Goal: Find specific page/section: Find specific page/section

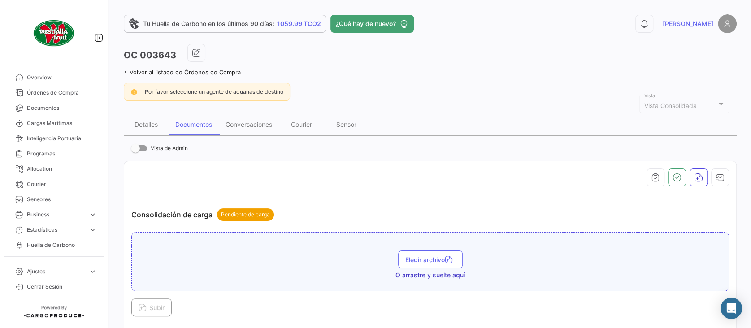
click at [230, 74] on link "Volver al listado de Órdenes de Compra" at bounding box center [182, 72] width 117 height 7
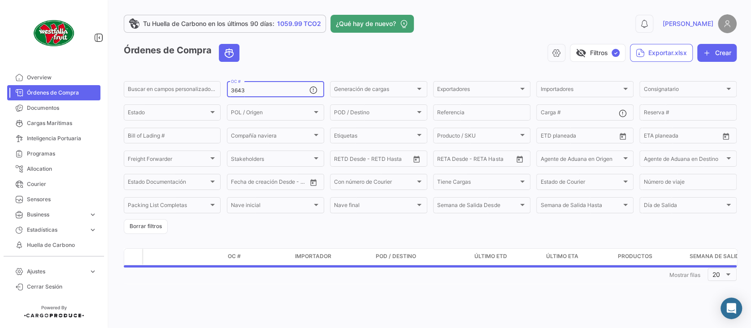
click at [249, 91] on input "3643" at bounding box center [270, 90] width 78 height 6
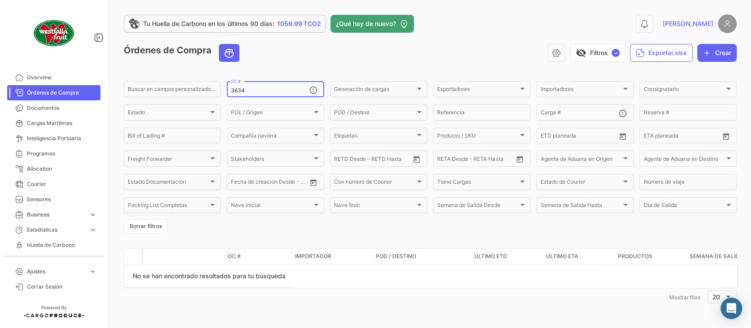
click at [274, 94] on input "3634" at bounding box center [270, 90] width 78 height 6
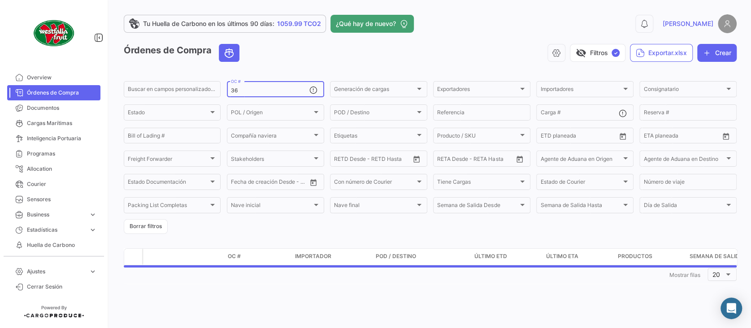
type input "3"
click at [569, 89] on span "Importadores" at bounding box center [580, 90] width 81 height 6
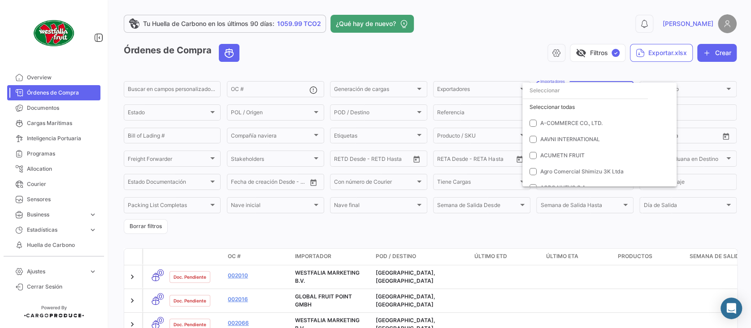
click at [574, 90] on input "dropdown search" at bounding box center [585, 90] width 126 height 16
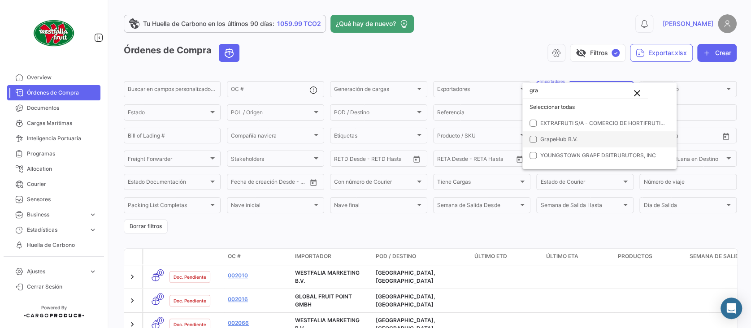
type input "gra"
click at [570, 136] on span "GrapeHub B.V." at bounding box center [558, 139] width 37 height 7
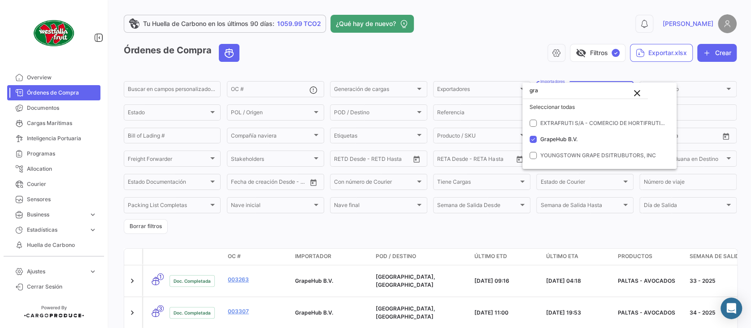
click at [516, 54] on div at bounding box center [375, 164] width 751 height 328
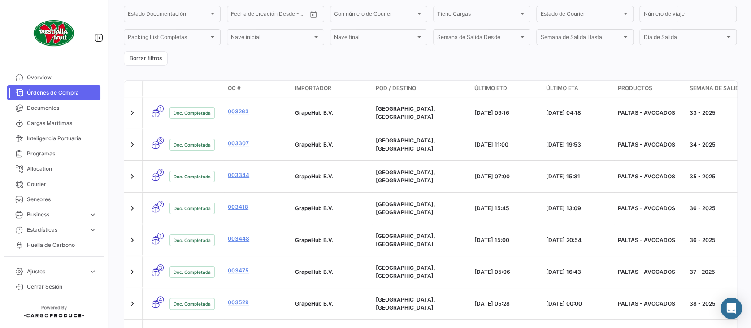
scroll to position [173, 0]
